Goal: Task Accomplishment & Management: Use online tool/utility

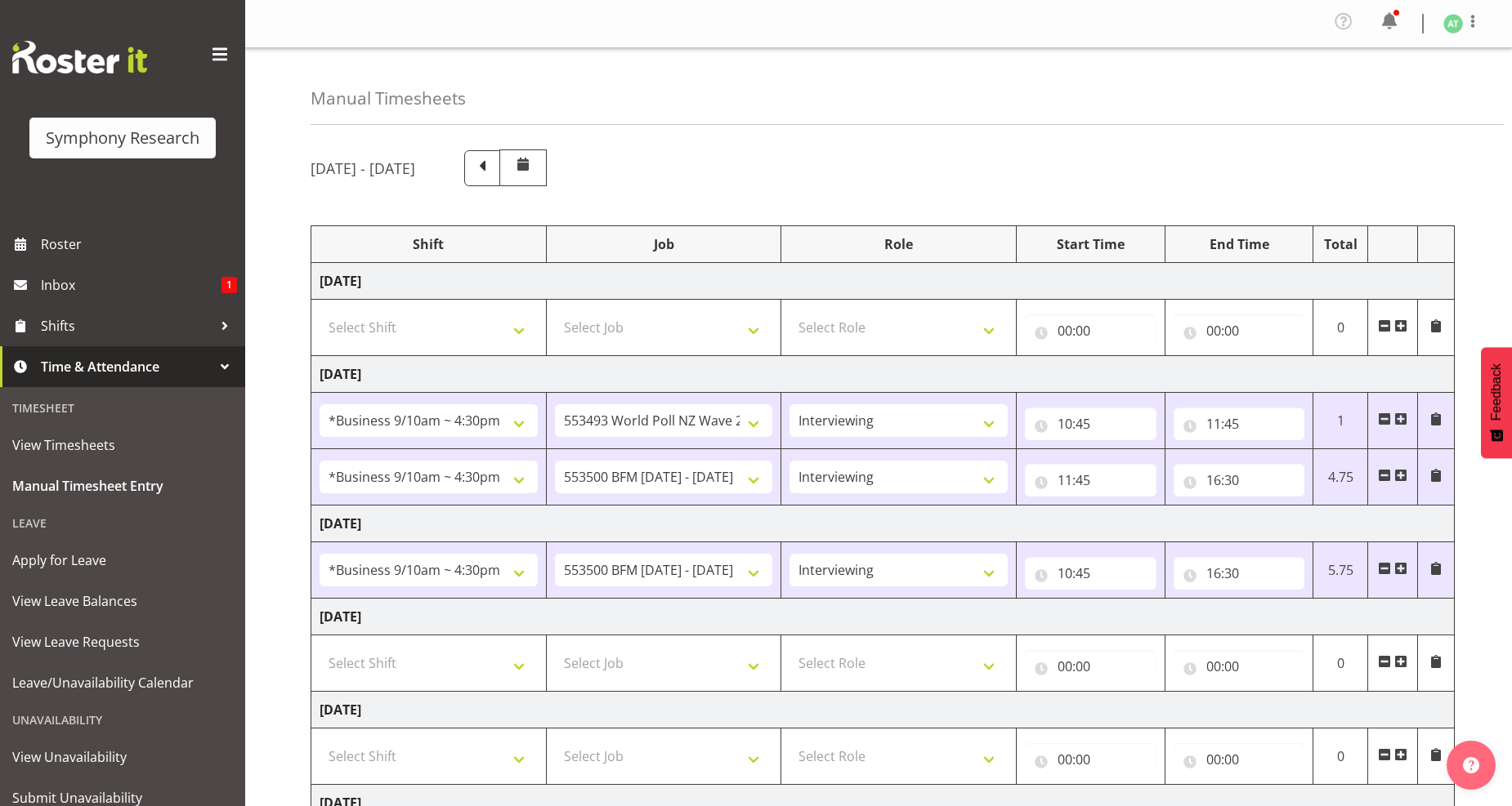
select select "26078"
select select "10527"
select select "47"
select select "26078"
select select "10242"
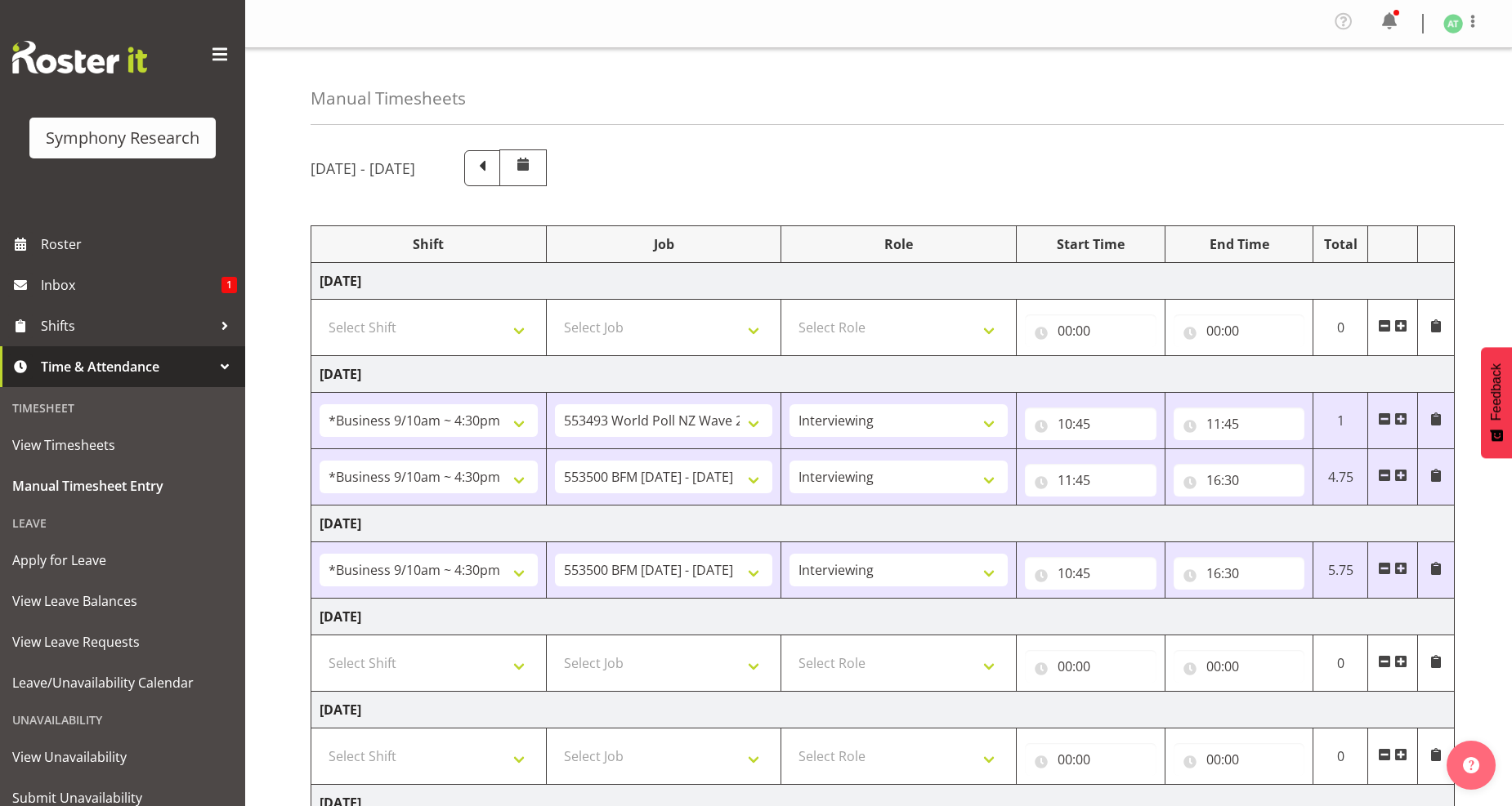
select select "47"
select select "26078"
select select "10242"
select select "47"
select select "16"
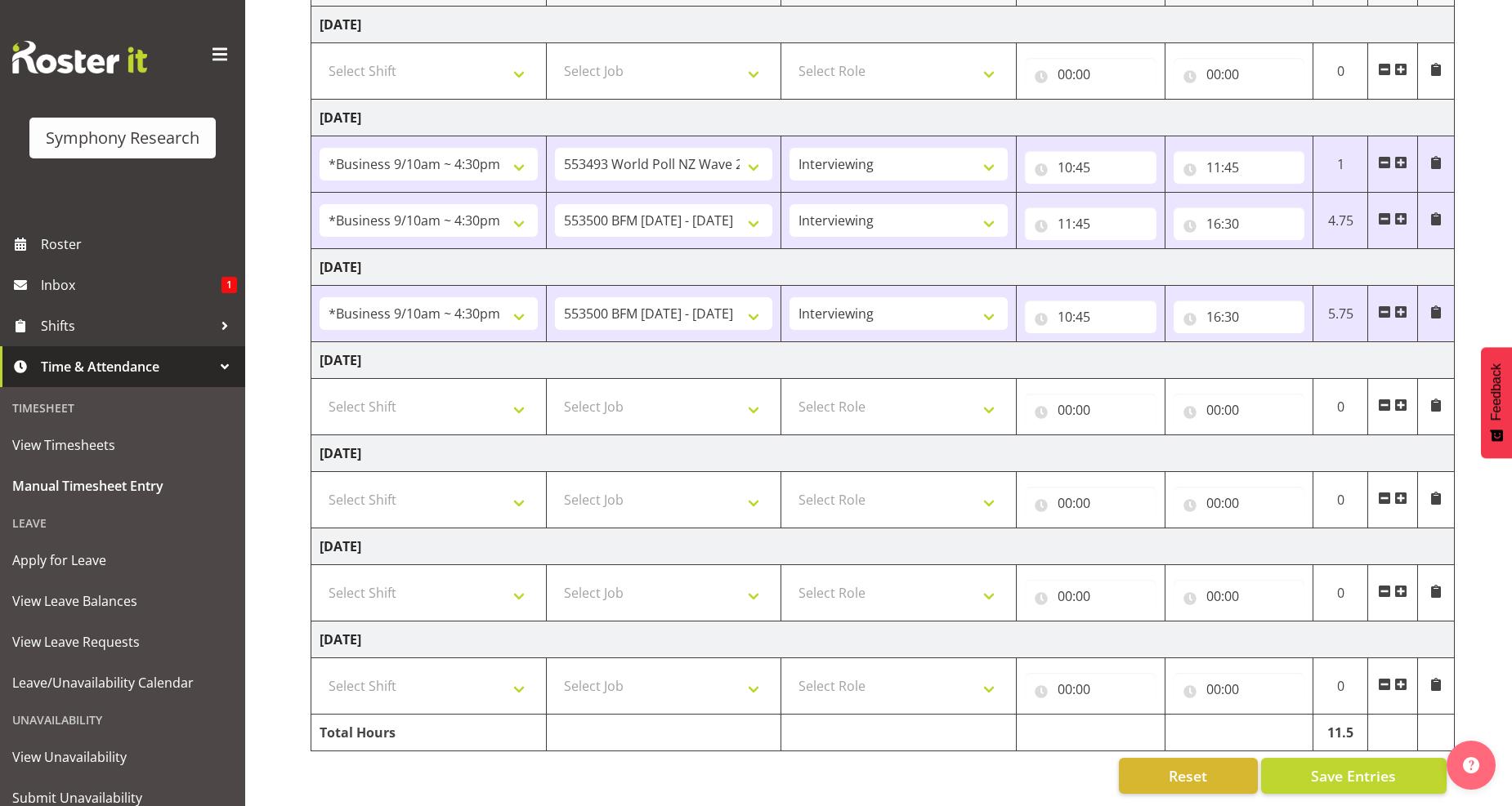
scroll to position [272, 0]
click at [1229, 311] on input "16:30" at bounding box center [1238, 317] width 132 height 32
click at [1326, 347] on select "00 01 02 03 04 05 06 07 08 09 10 11 12 13 14 15 16 17 18 19 20 21 22 23 24 25 2…" at bounding box center [1327, 359] width 37 height 32
select select "27"
click at [1309, 343] on select "00 01 02 03 04 05 06 07 08 09 10 11 12 13 14 15 16 17 18 19 20 21 22 23 24 25 2…" at bounding box center [1327, 359] width 37 height 32
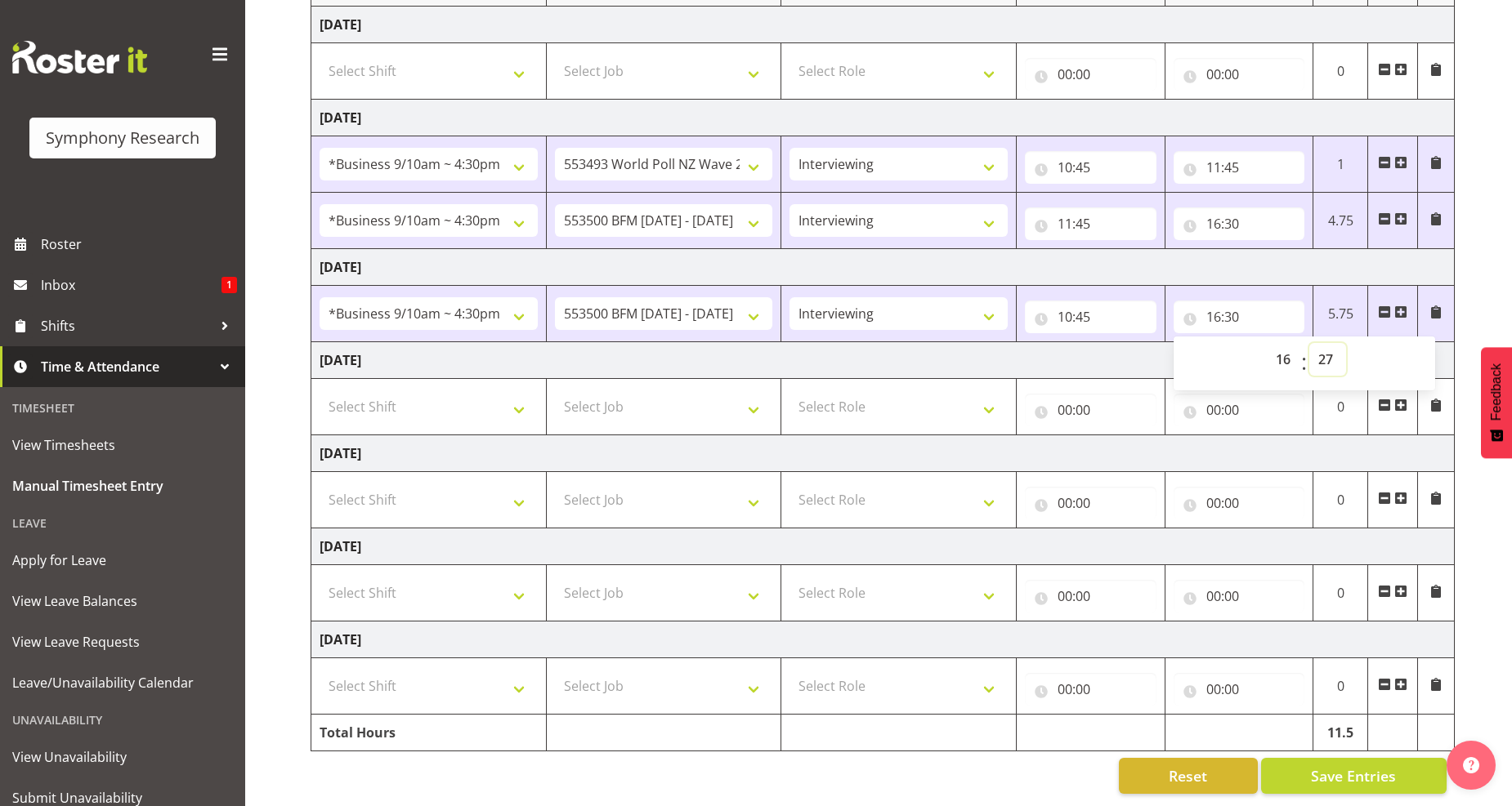
type input "16:27"
click at [1346, 765] on span "Save Entries" at bounding box center [1353, 776] width 85 height 21
